Goal: Transaction & Acquisition: Purchase product/service

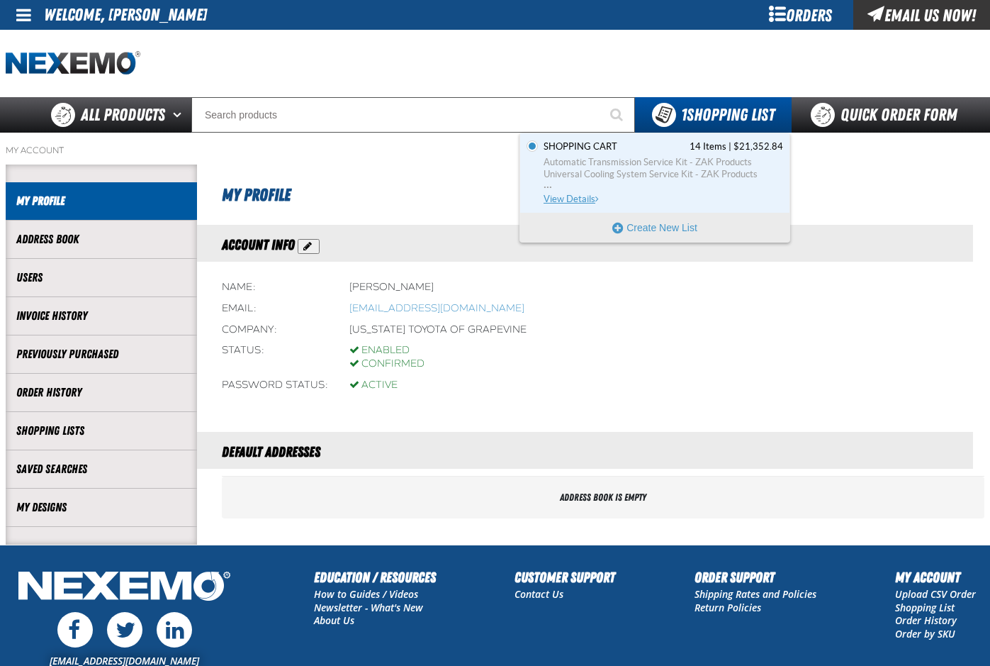
click at [589, 162] on span "Automatic Transmission Service Kit - ZAK Products" at bounding box center [664, 162] width 240 height 13
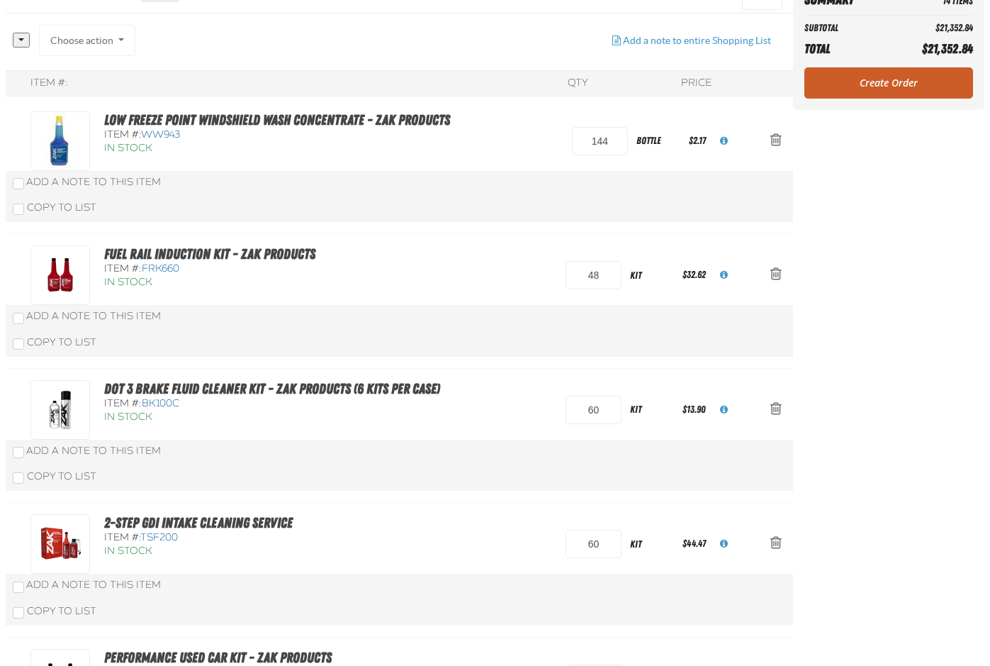
scroll to position [213, 0]
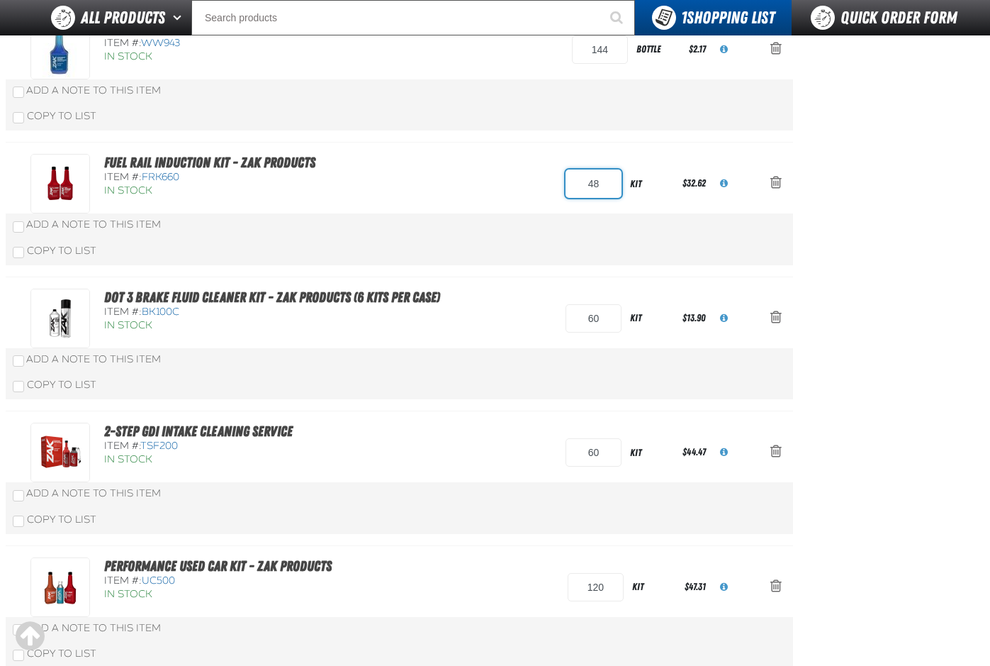
click at [602, 184] on input "48" at bounding box center [594, 183] width 56 height 28
type input "4"
type input "24"
click at [605, 323] on input "60" at bounding box center [594, 318] width 56 height 28
click at [610, 317] on input "60" at bounding box center [594, 318] width 56 height 28
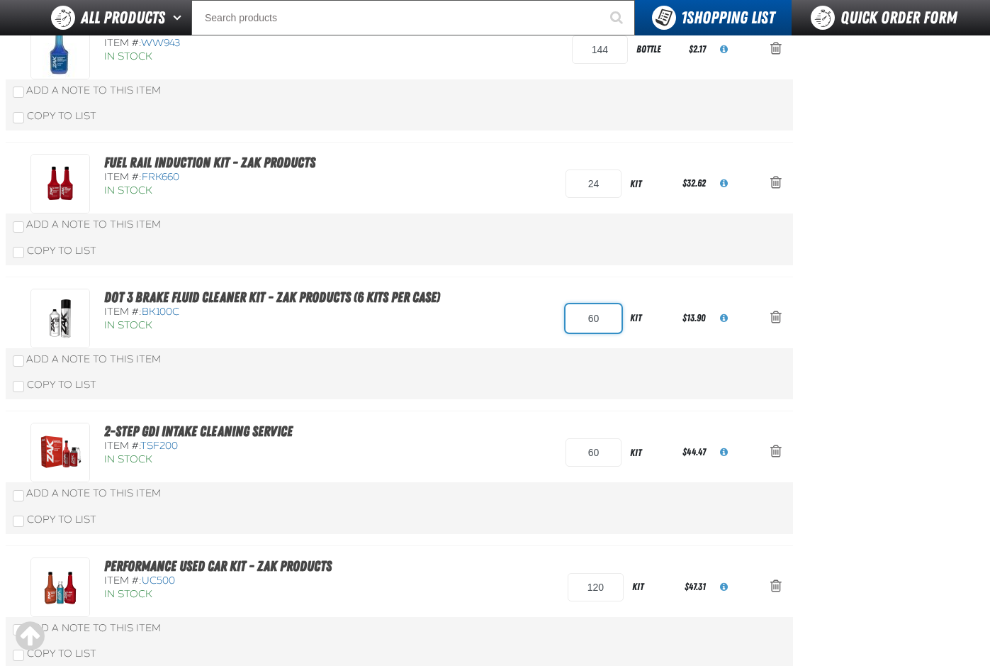
type input "6"
type input "18"
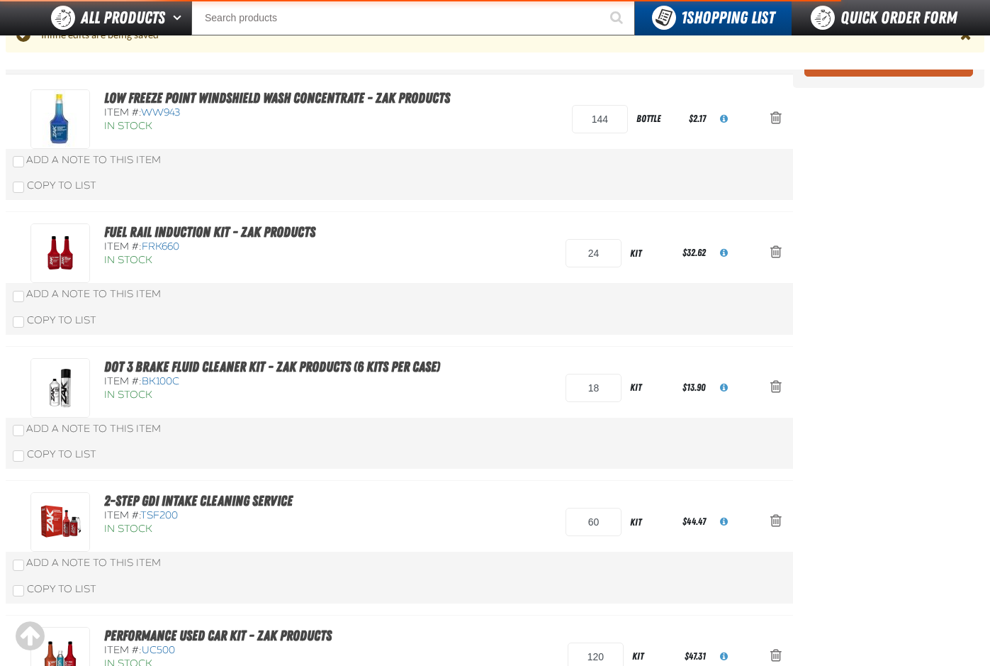
scroll to position [282, 0]
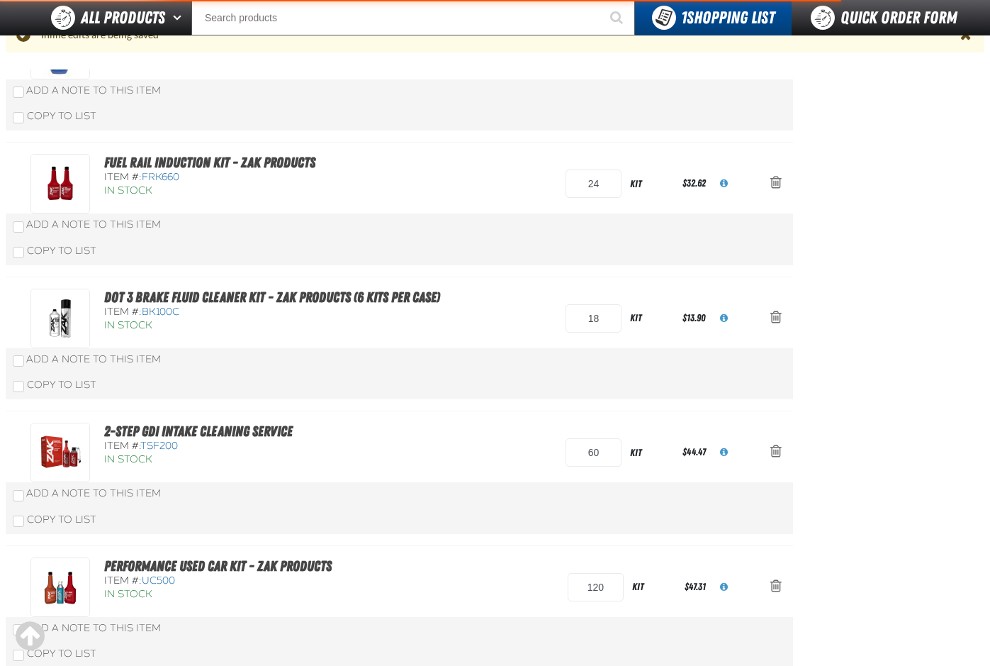
click at [602, 393] on div "Copy To List" at bounding box center [400, 385] width 788 height 28
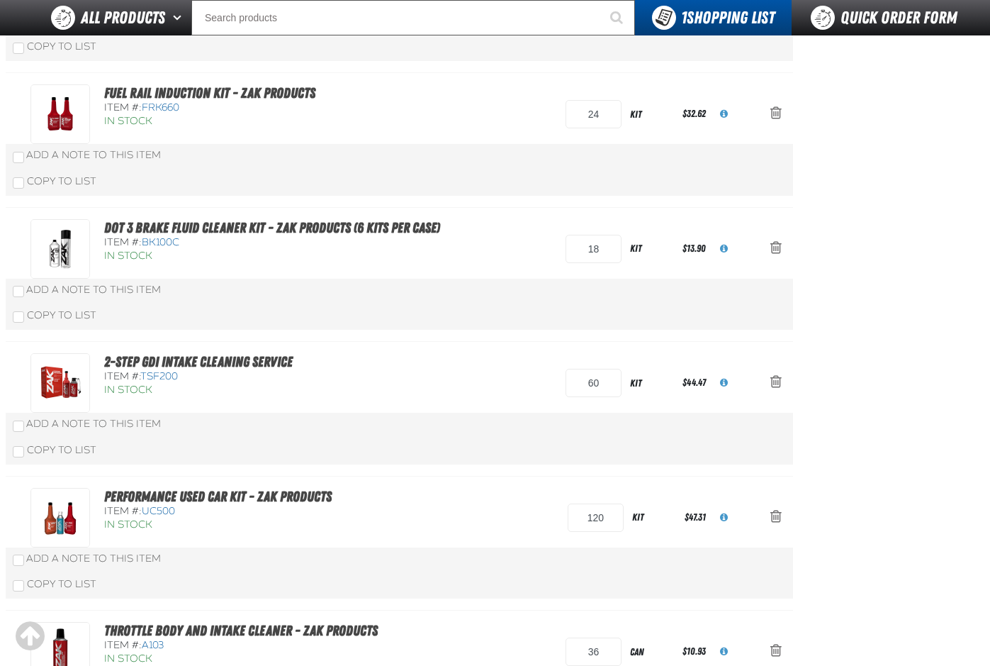
scroll to position [213, 0]
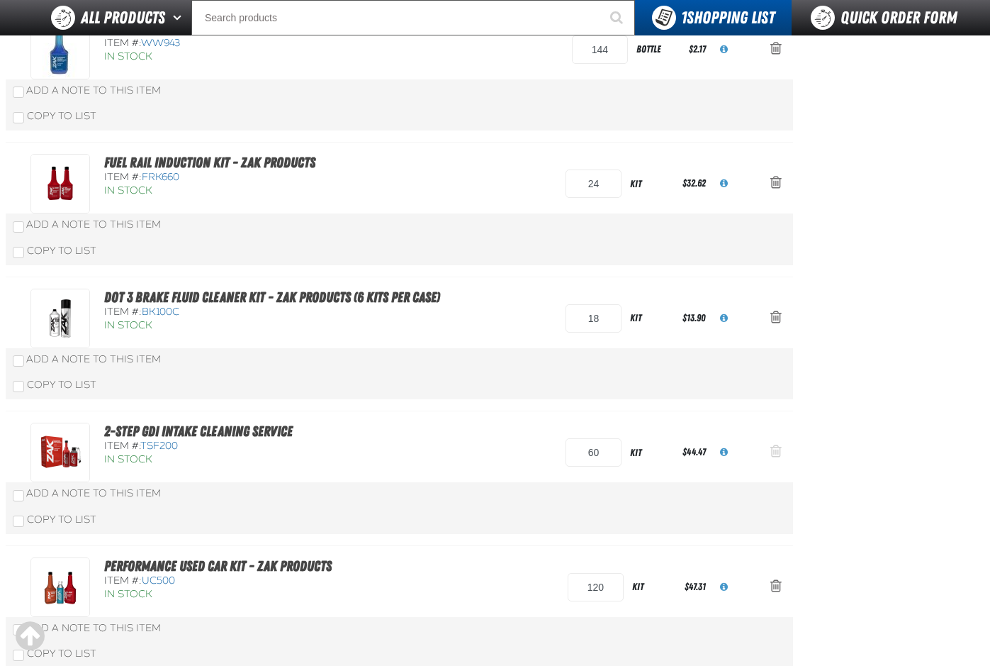
click at [776, 449] on span "Action Remove 2-Step GDI Intake Cleaning Service from Shopping Cart" at bounding box center [775, 451] width 11 height 14
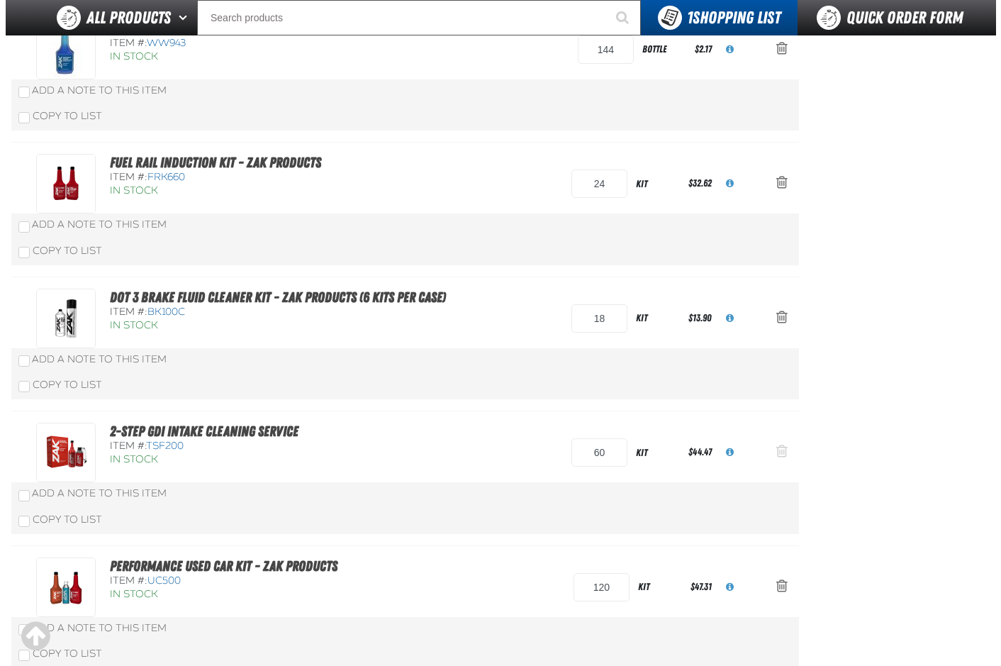
scroll to position [0, 0]
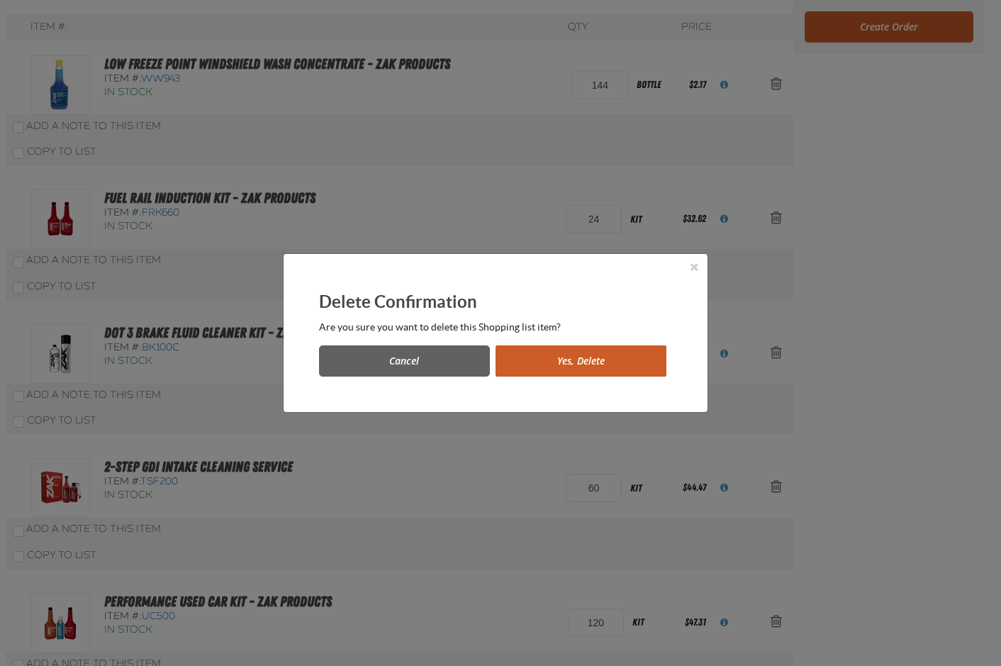
click at [581, 361] on button "Yes, Delete" at bounding box center [580, 360] width 171 height 31
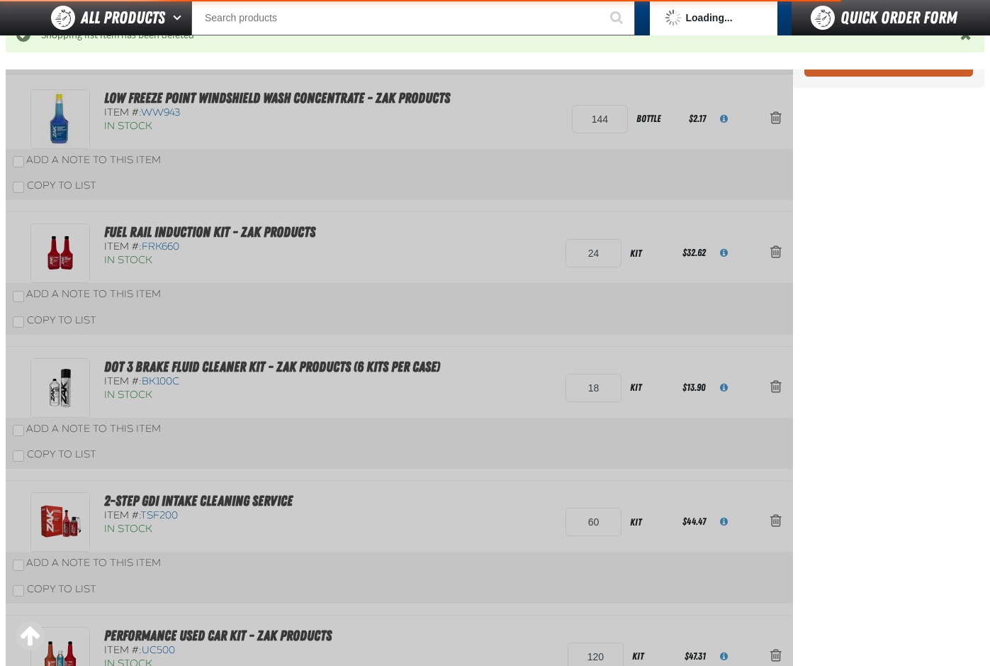
scroll to position [282, 0]
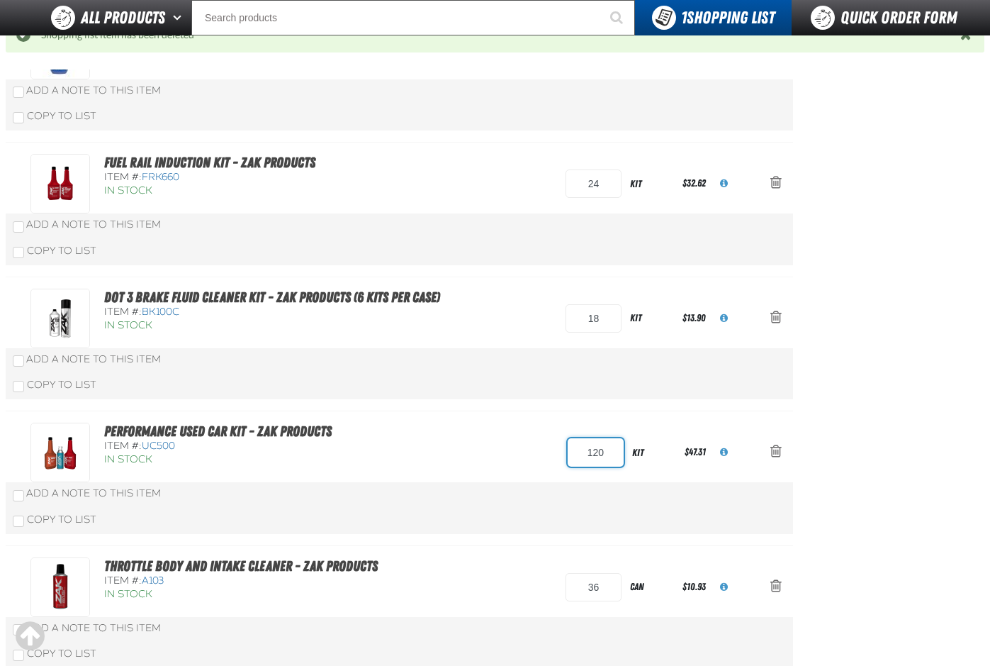
click at [610, 452] on input "120" at bounding box center [596, 452] width 56 height 28
type input "1"
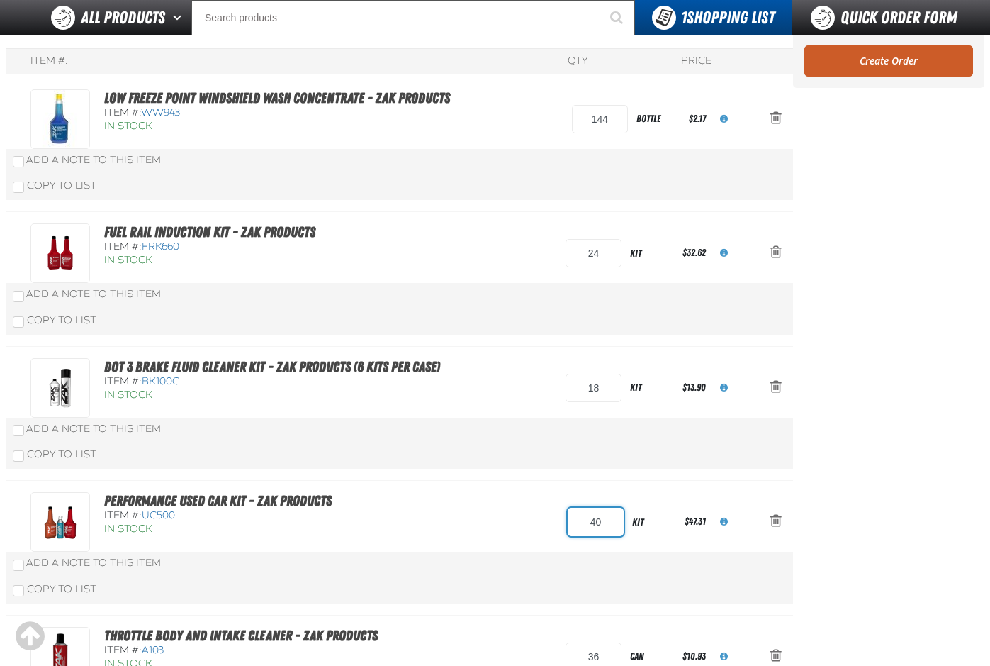
type input "40"
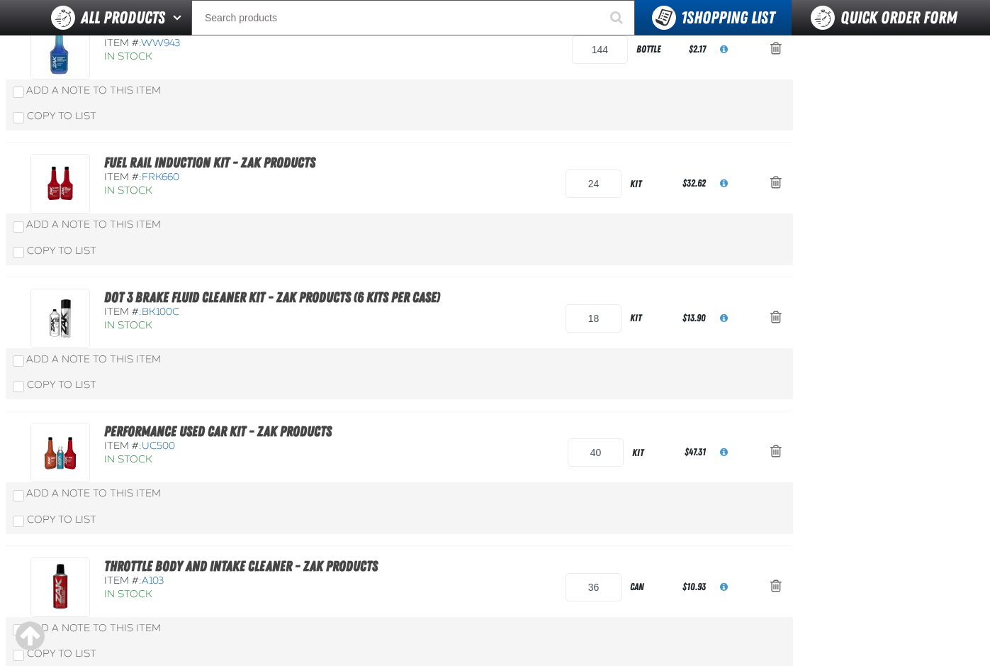
click at [452, 587] on div "Throttle Body and Intake Cleaner - ZAK Products Item #: A103 In Stock 36 can $1…" at bounding box center [384, 587] width 709 height 60
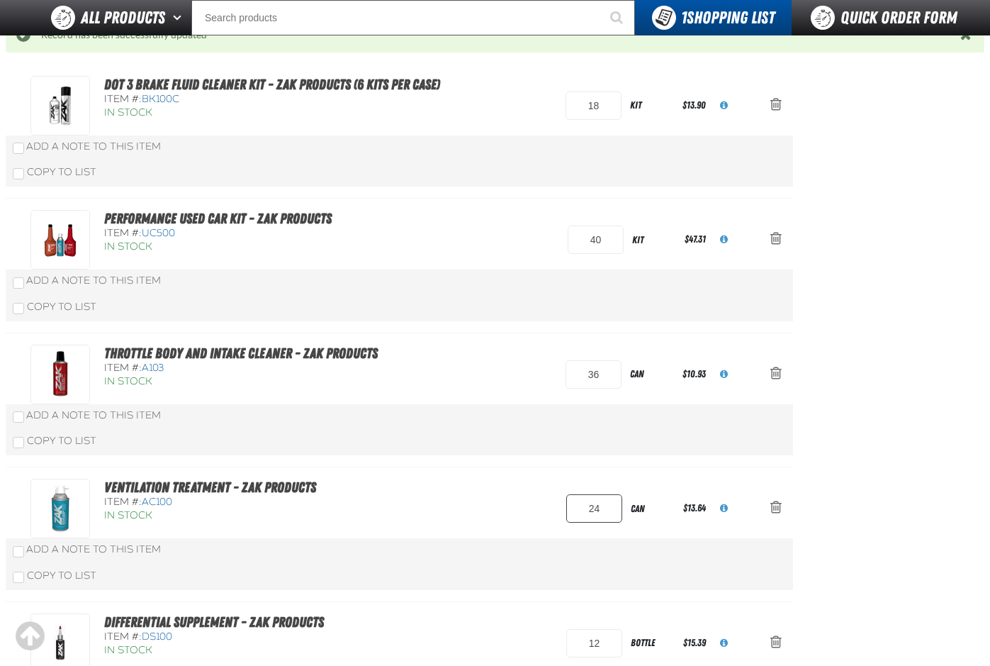
scroll to position [425, 0]
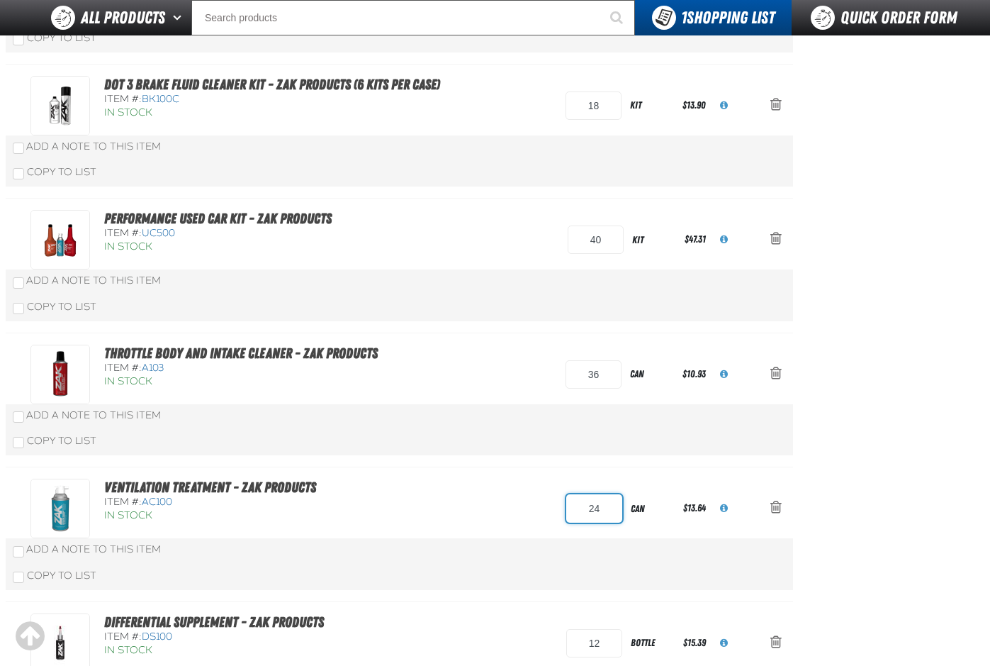
click at [605, 512] on input "24" at bounding box center [594, 508] width 56 height 28
type input "2"
type input "4"
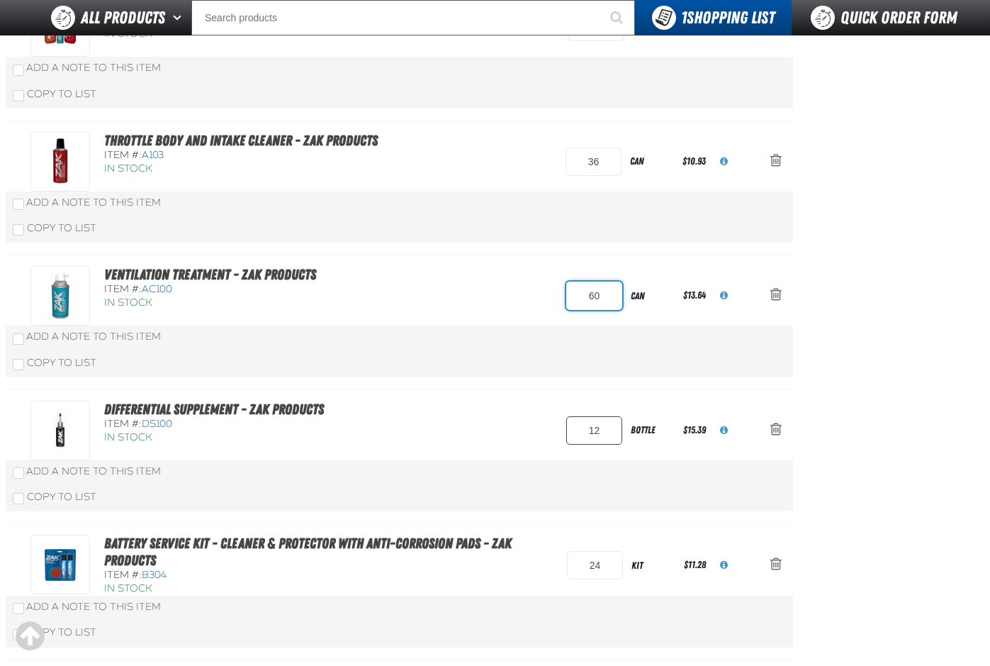
type input "60"
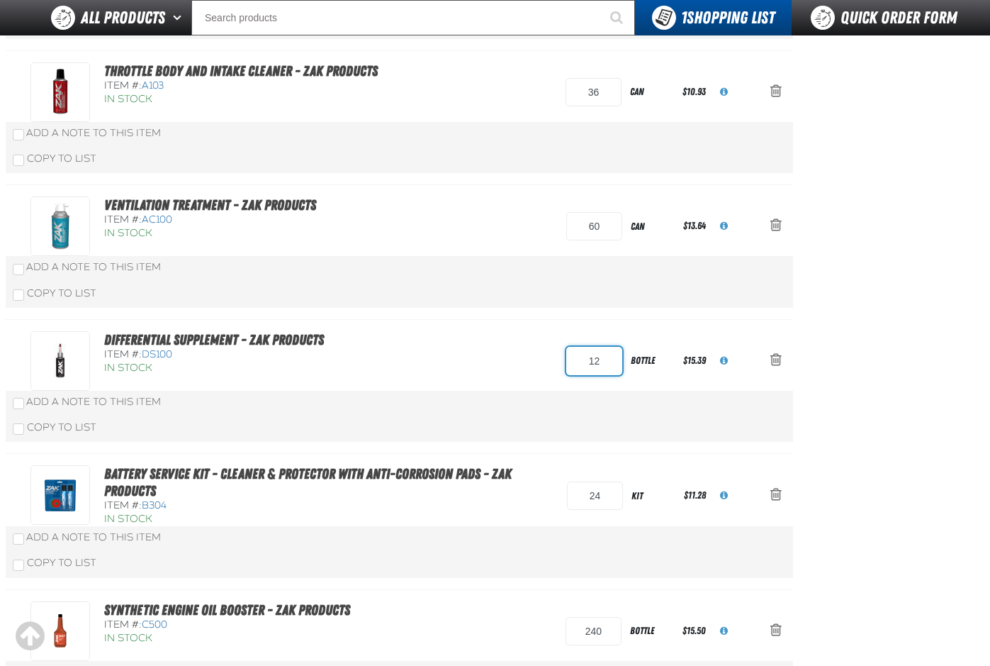
click at [607, 375] on input "12" at bounding box center [594, 361] width 56 height 28
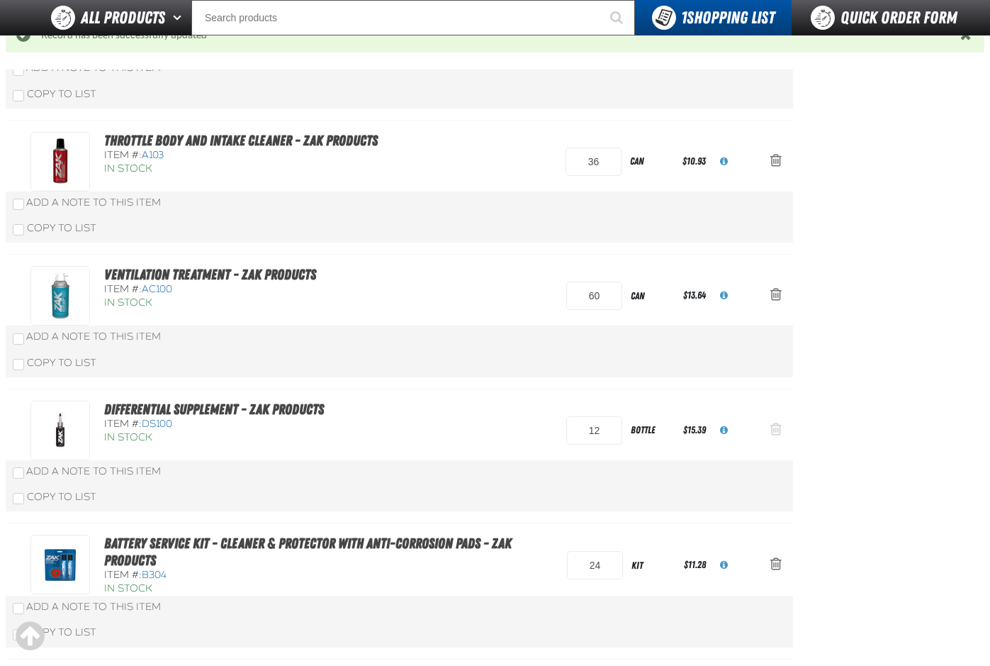
click at [778, 427] on span "Action Remove Differential Supplement - ZAK Products from Shopping Cart" at bounding box center [775, 429] width 11 height 14
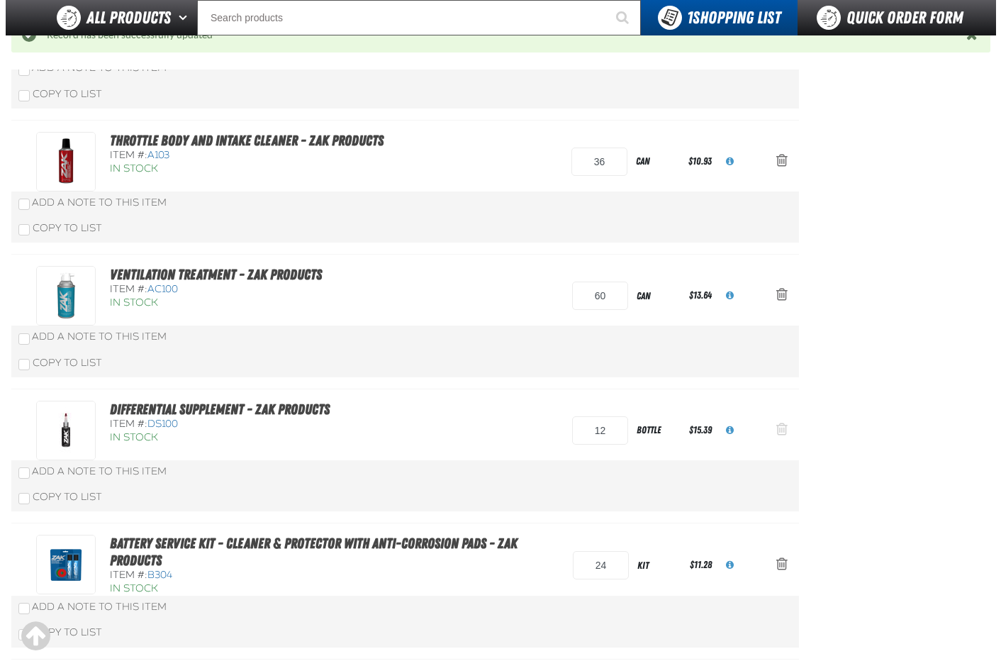
scroll to position [0, 0]
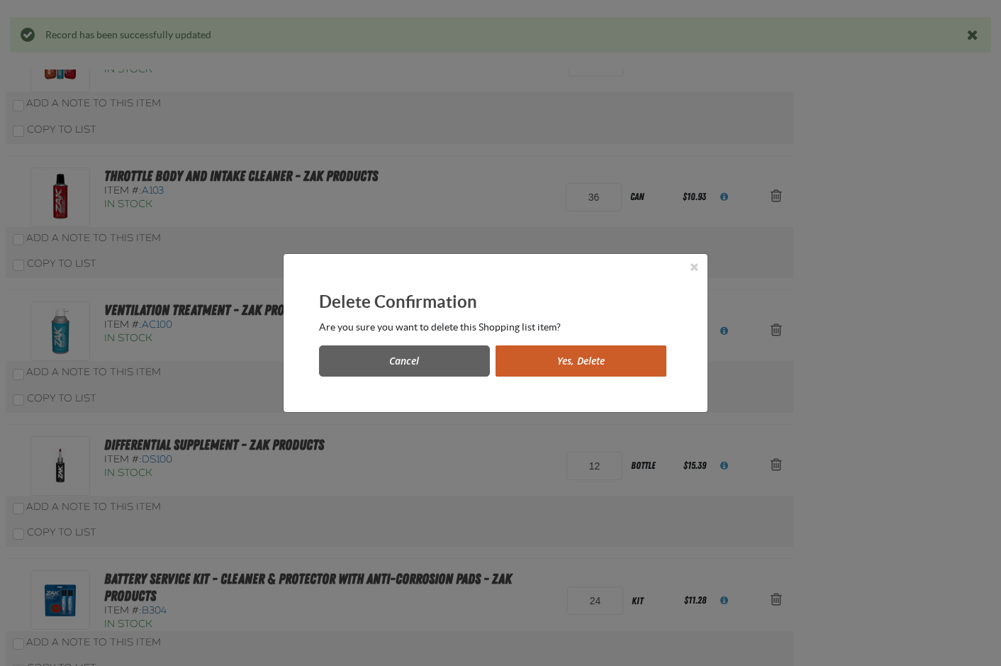
click at [562, 362] on button "Yes, Delete" at bounding box center [580, 360] width 171 height 31
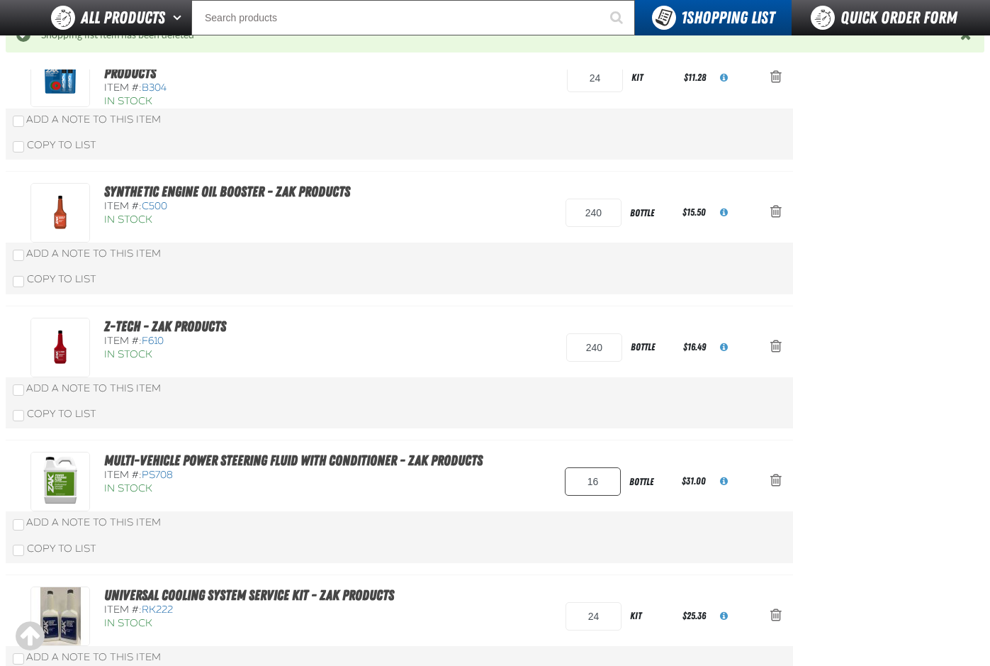
scroll to position [991, 0]
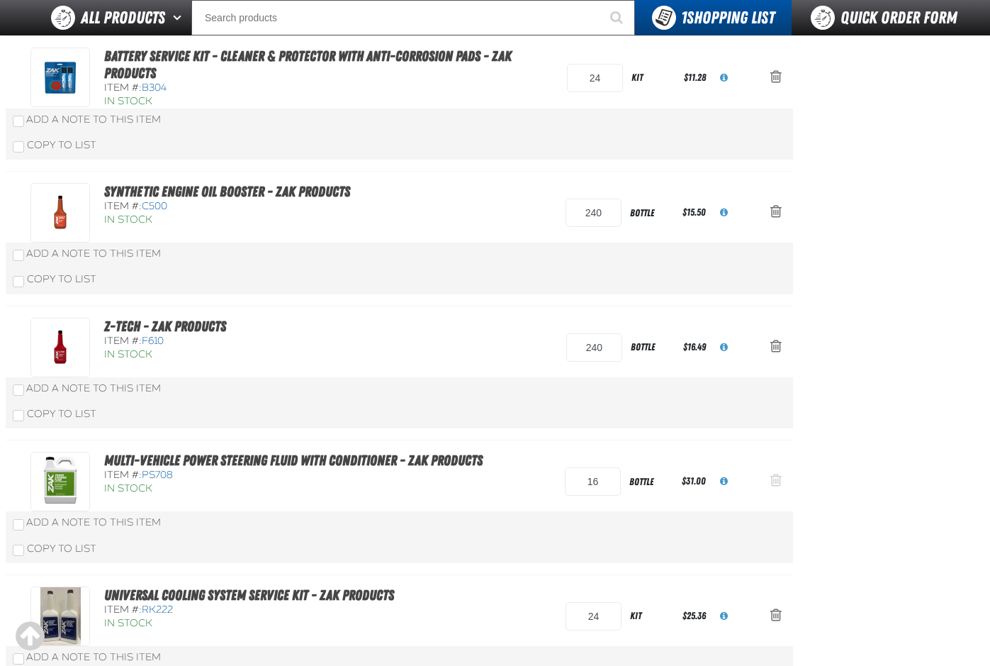
click at [775, 479] on span "Action Remove Multi-Vehicle Power Steering Fluid with Conditioner - ZAK Product…" at bounding box center [775, 480] width 11 height 14
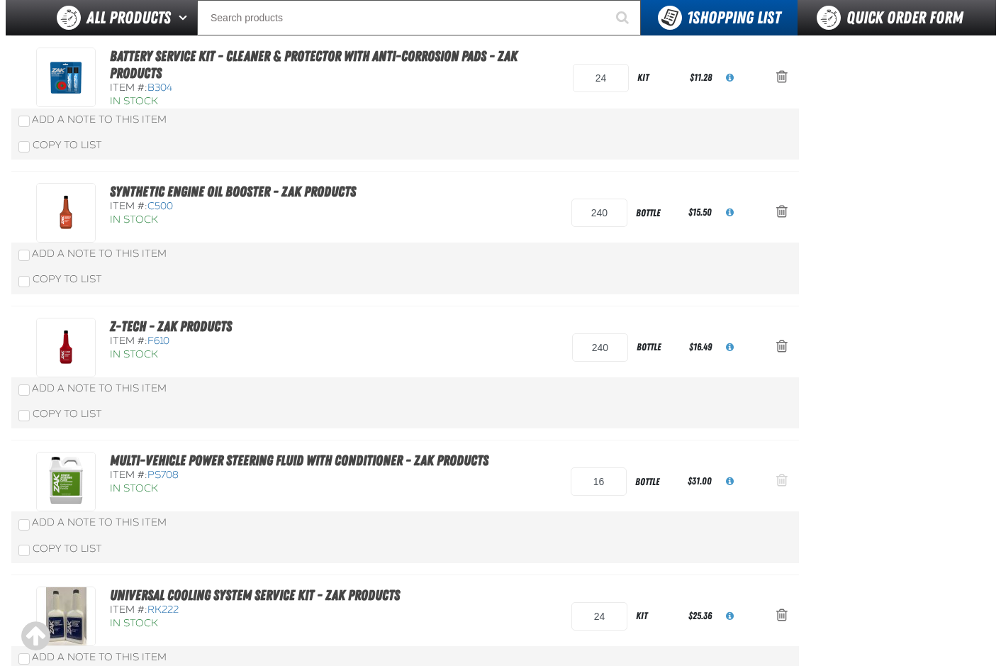
scroll to position [0, 0]
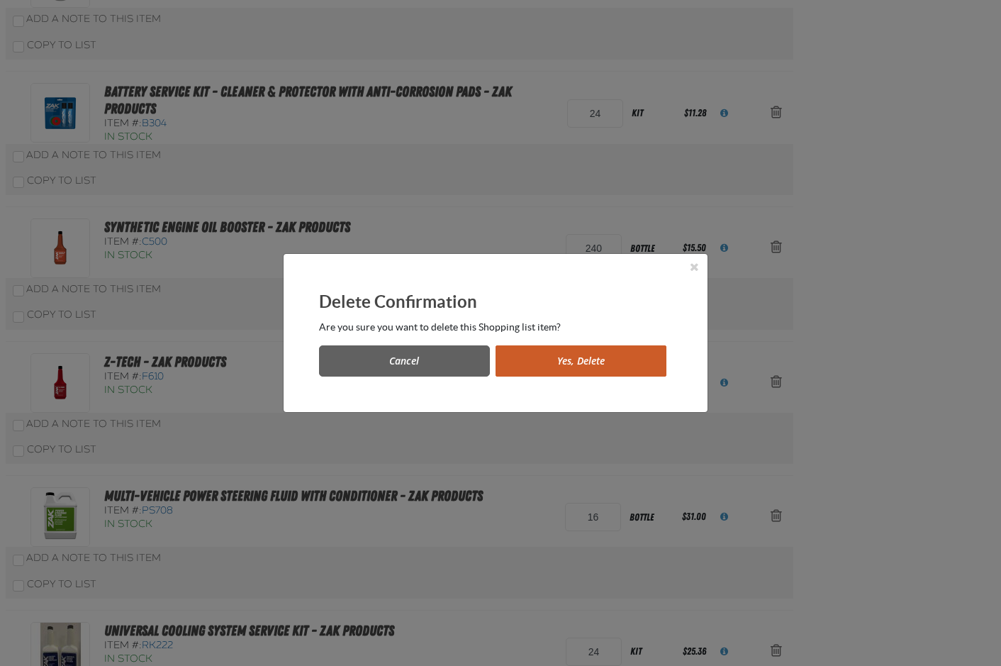
click at [564, 359] on button "Yes, Delete" at bounding box center [580, 360] width 171 height 31
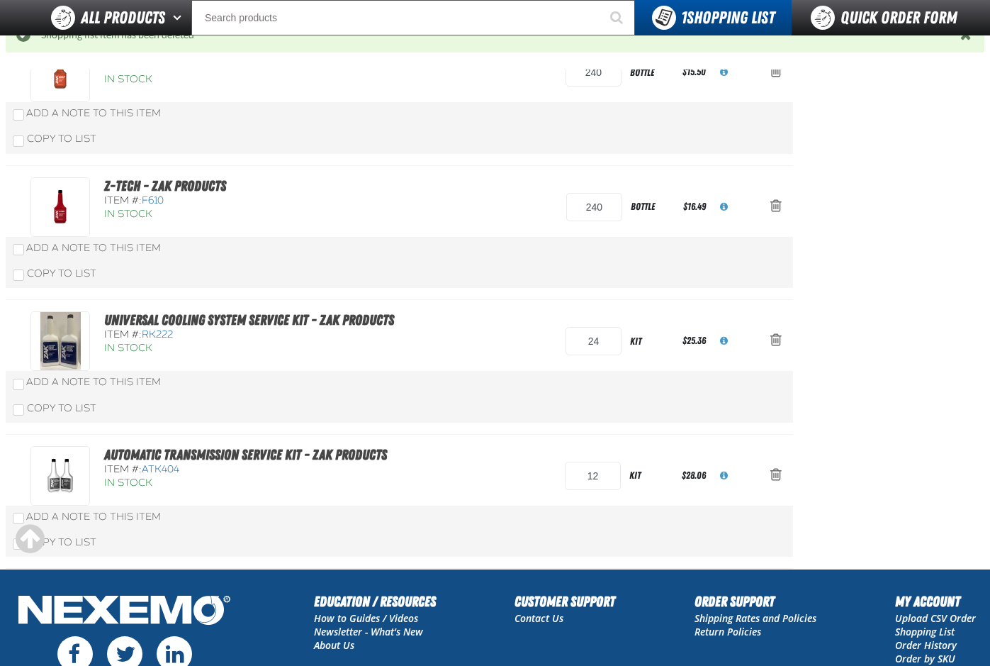
scroll to position [1202, 0]
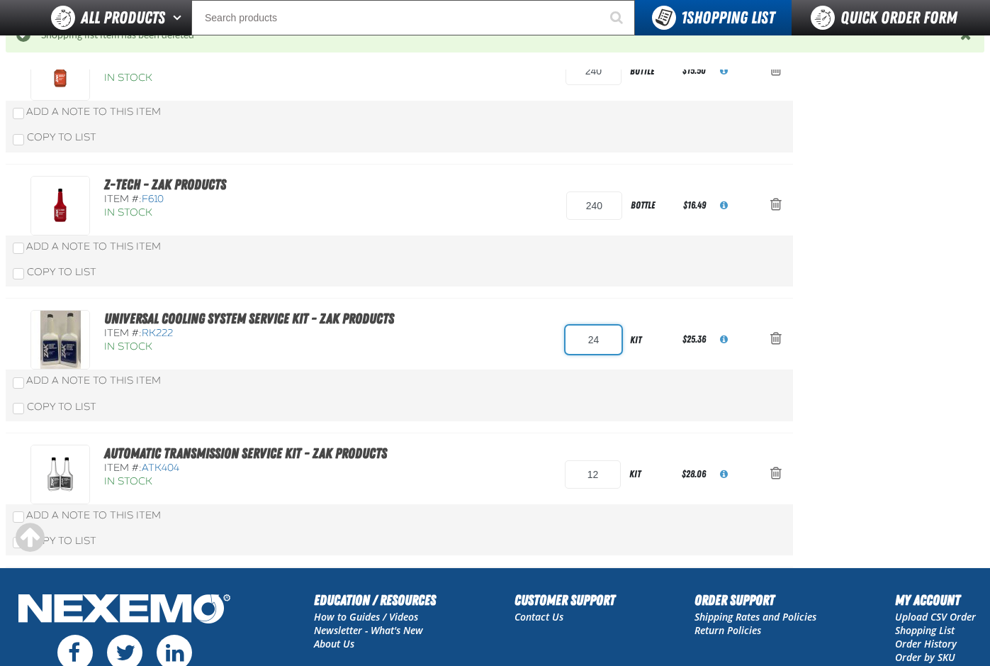
click at [601, 340] on input "24" at bounding box center [594, 339] width 56 height 28
type input "2"
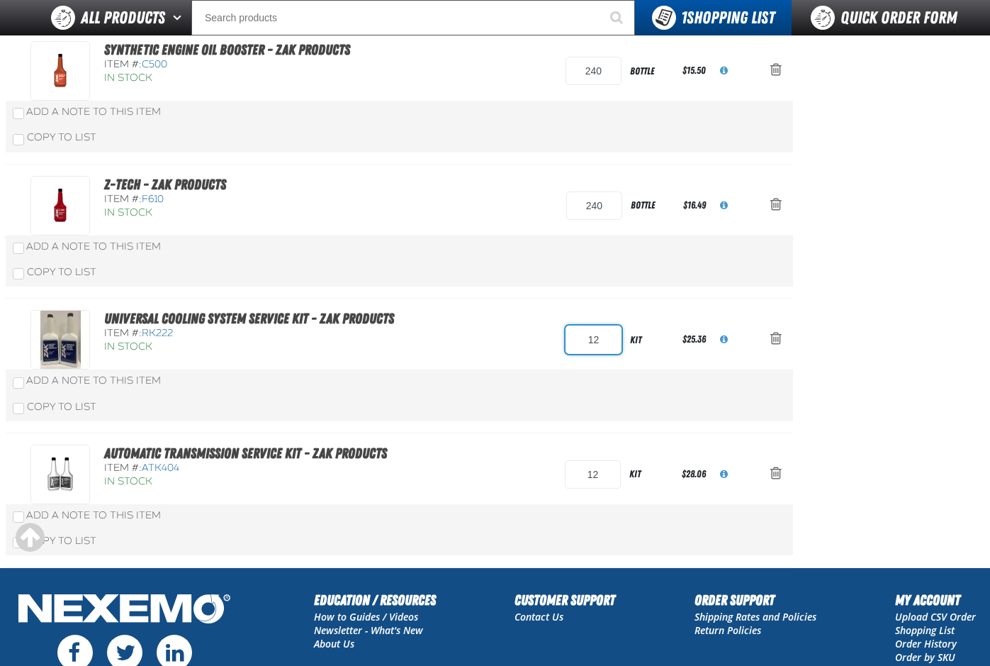
type input "12"
click at [481, 364] on div "Universal Cooling System Service Kit - ZAK Products Item #: RK222 In Stock 12 k…" at bounding box center [384, 340] width 709 height 60
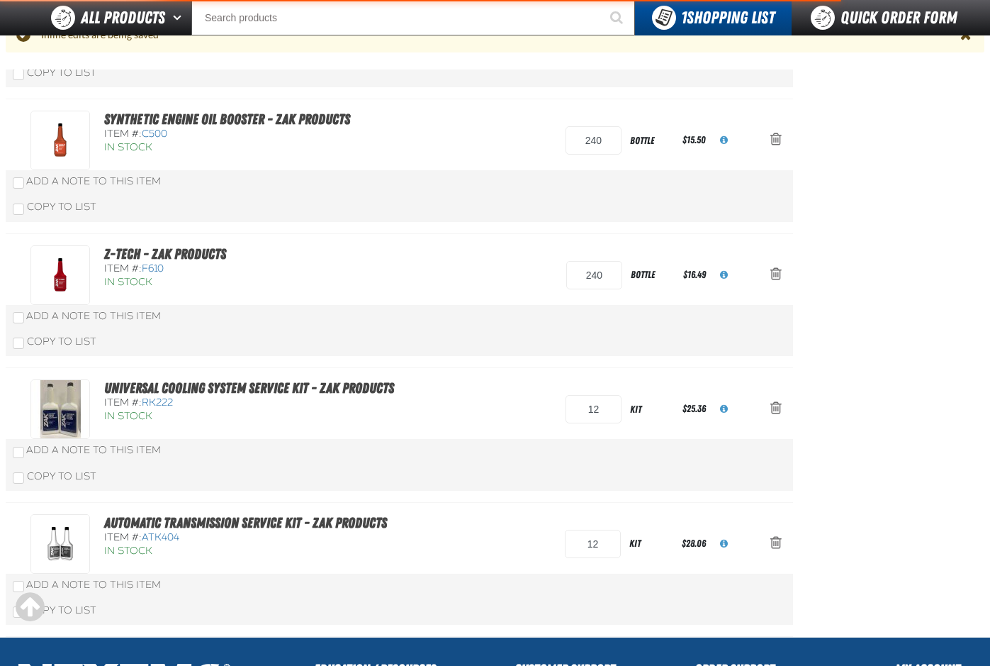
scroll to position [1202, 0]
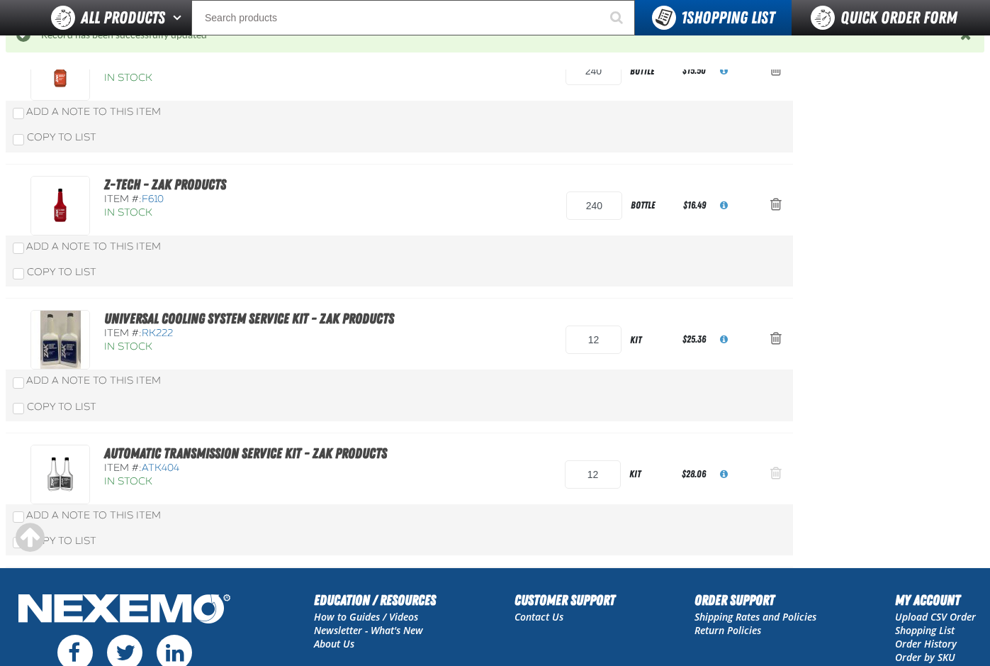
click at [775, 472] on span "Action Remove Automatic Transmission Service Kit - ZAK Products from Shopping C…" at bounding box center [775, 473] width 11 height 14
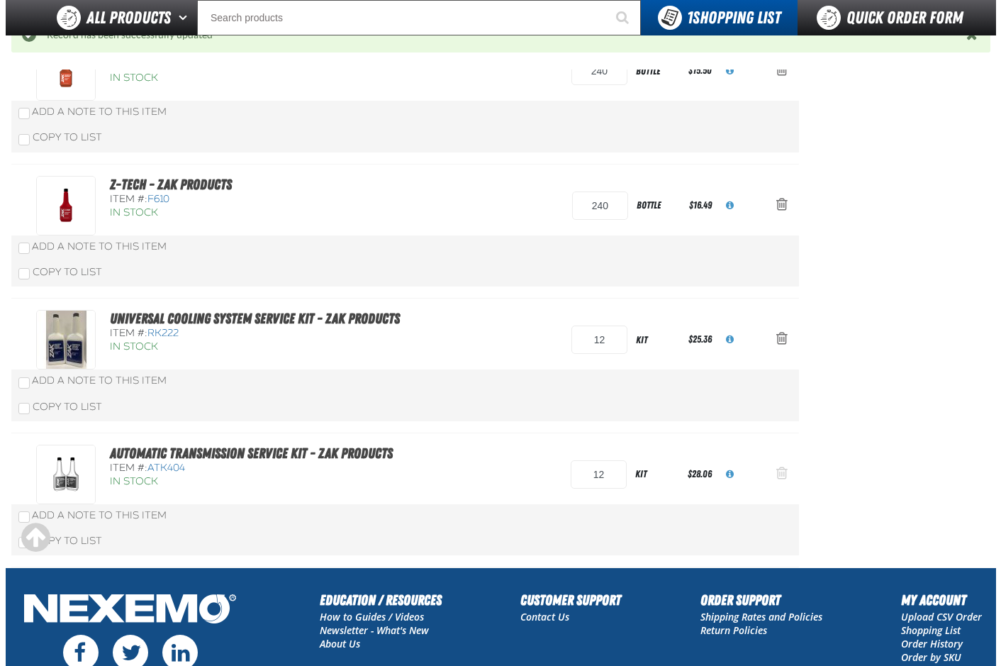
scroll to position [0, 0]
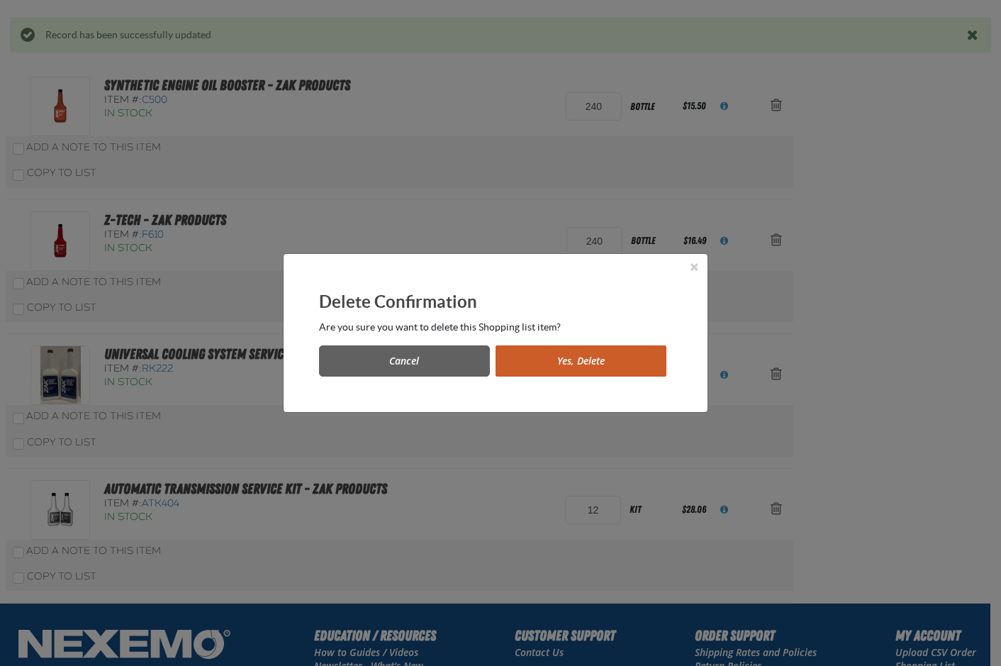
click at [571, 359] on button "Yes, Delete" at bounding box center [580, 360] width 171 height 31
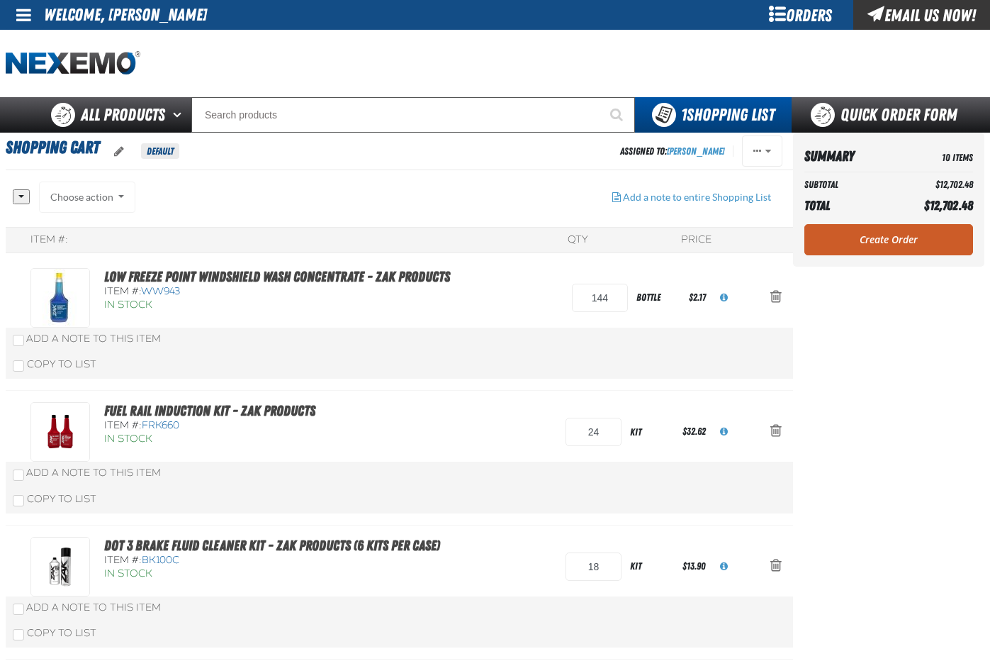
click at [878, 242] on link "Create Order" at bounding box center [889, 239] width 169 height 31
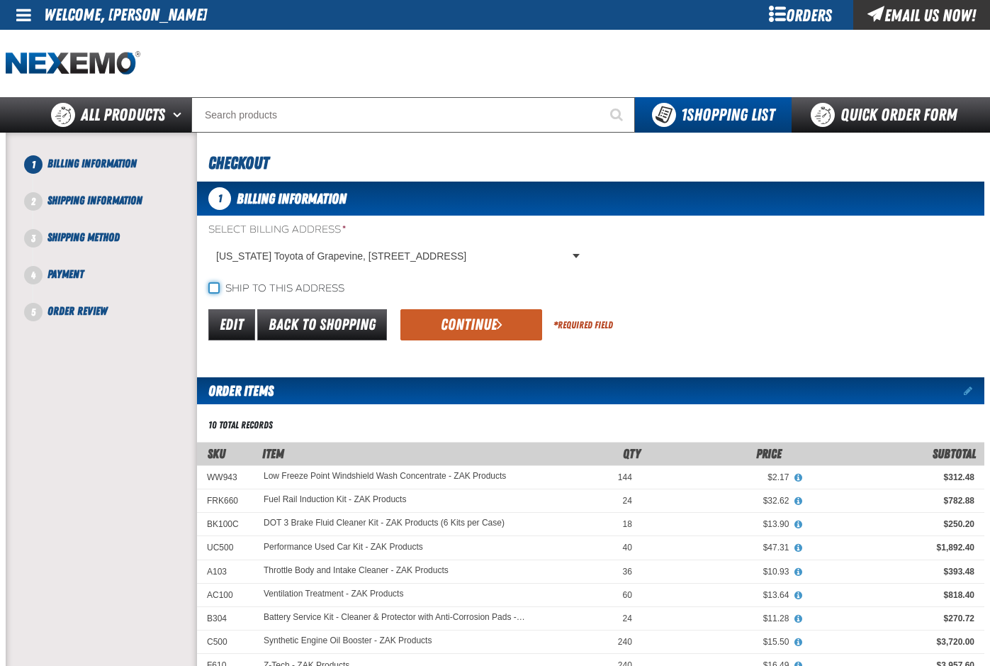
click at [215, 288] on input "Ship to this address" at bounding box center [213, 287] width 11 height 11
checkbox input "true"
click at [466, 330] on button "Continue" at bounding box center [471, 324] width 142 height 31
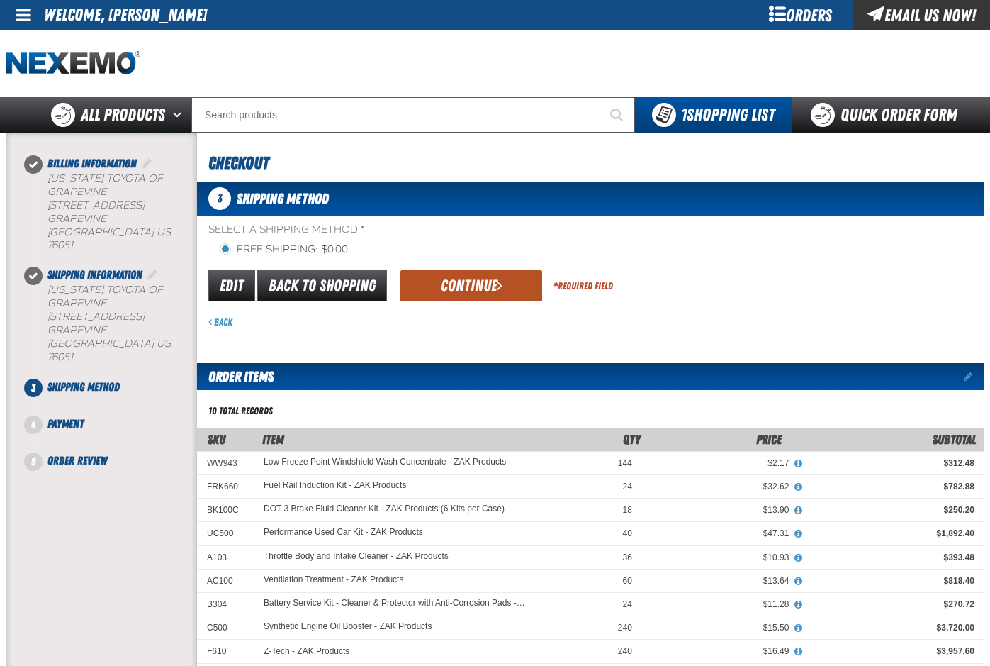
click at [472, 284] on button "Continue" at bounding box center [471, 285] width 142 height 31
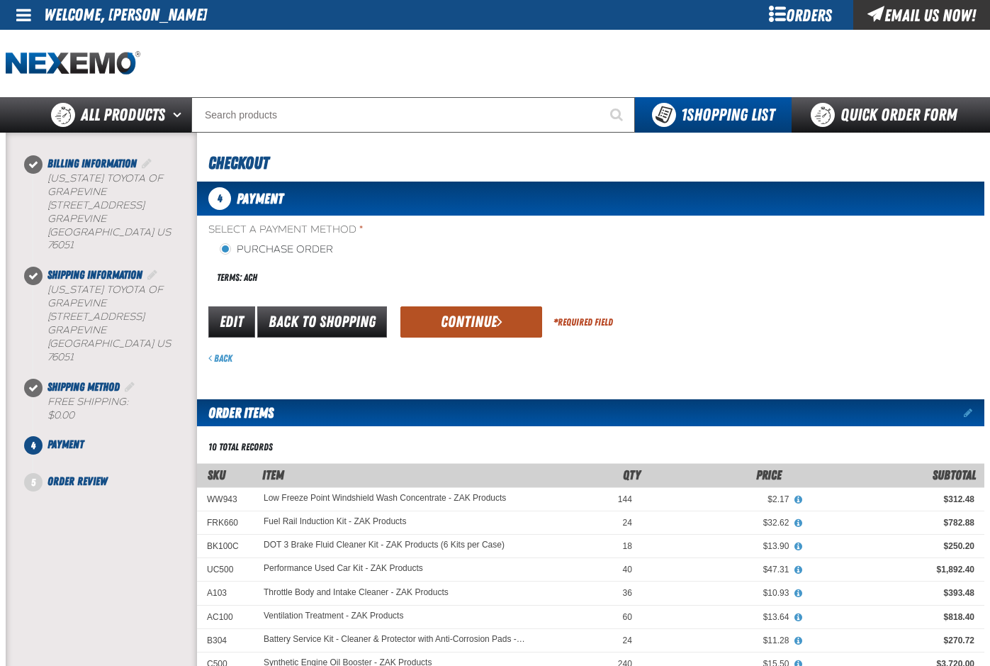
click at [475, 324] on button "Continue" at bounding box center [471, 321] width 142 height 31
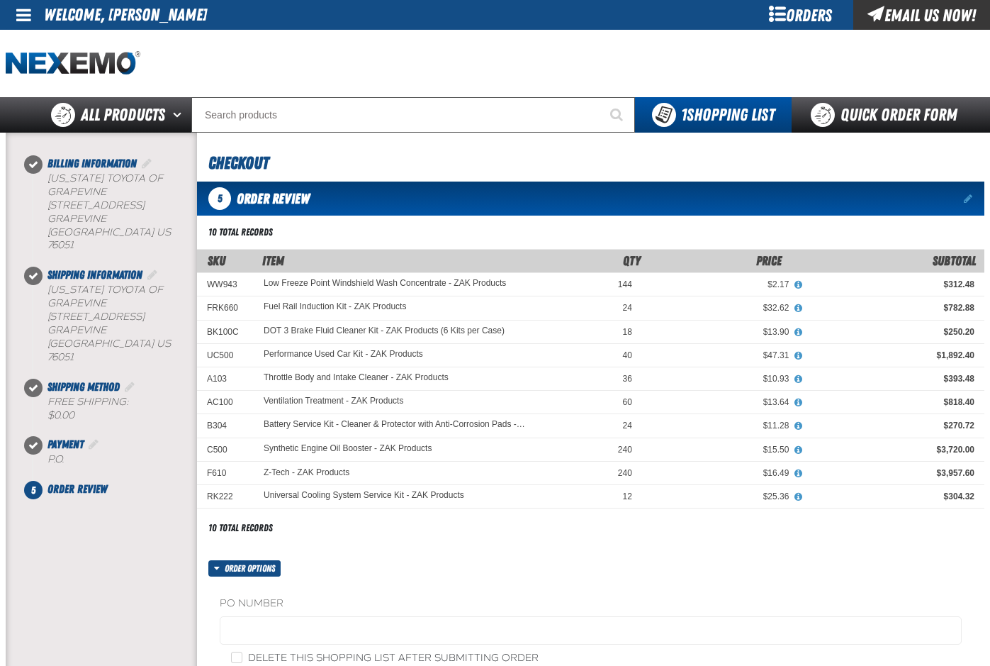
scroll to position [354, 0]
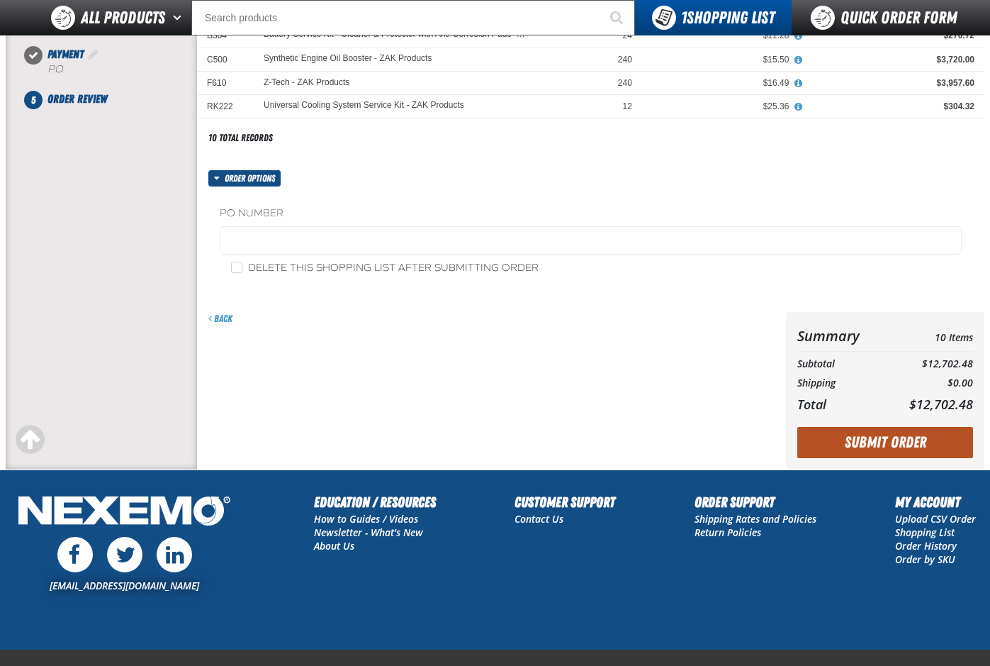
click at [887, 440] on button "Submit Order" at bounding box center [885, 442] width 176 height 31
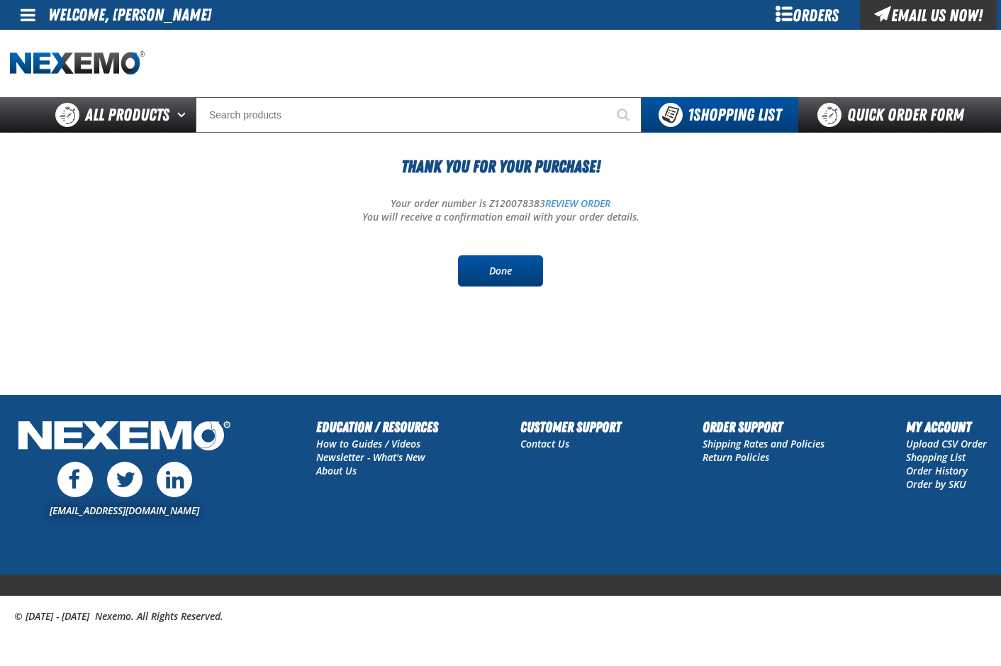
click at [523, 263] on link "Done" at bounding box center [500, 270] width 85 height 31
